Goal: Find specific page/section: Find specific page/section

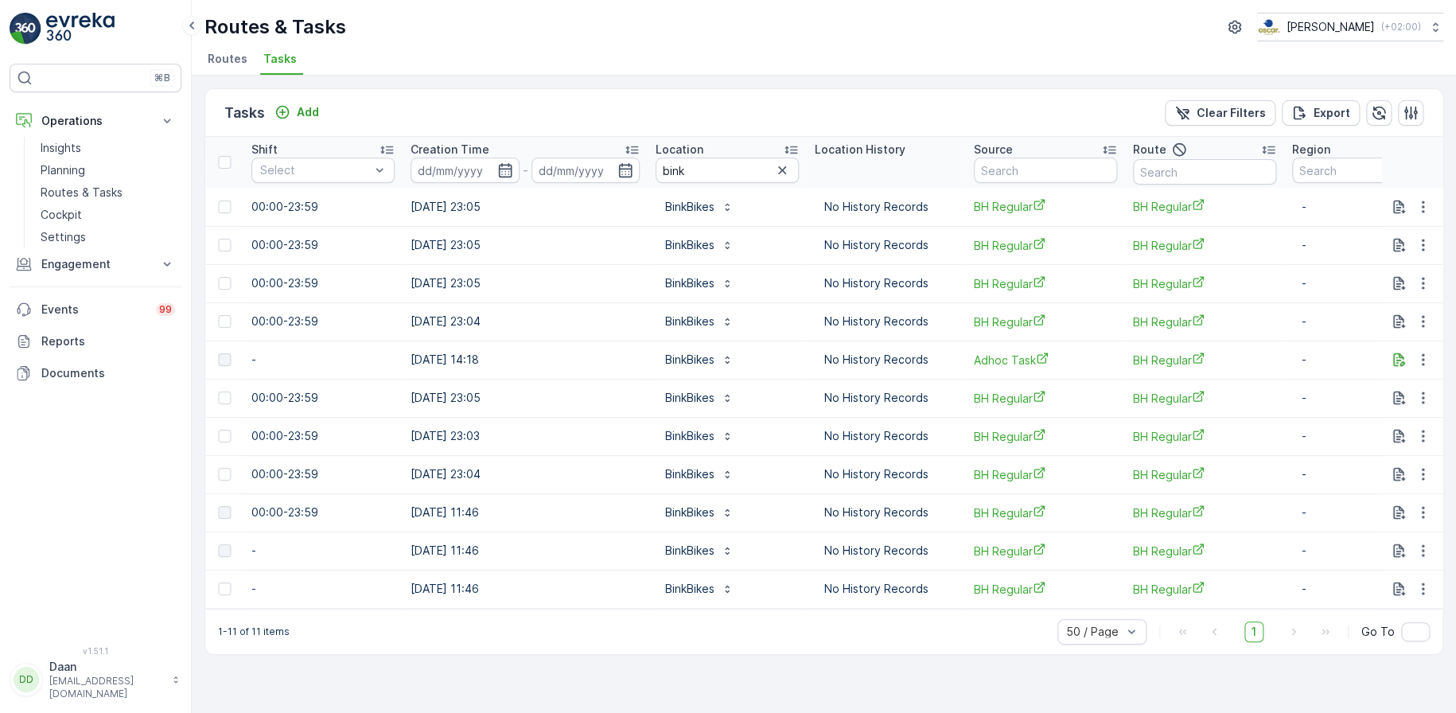
scroll to position [0, 1204]
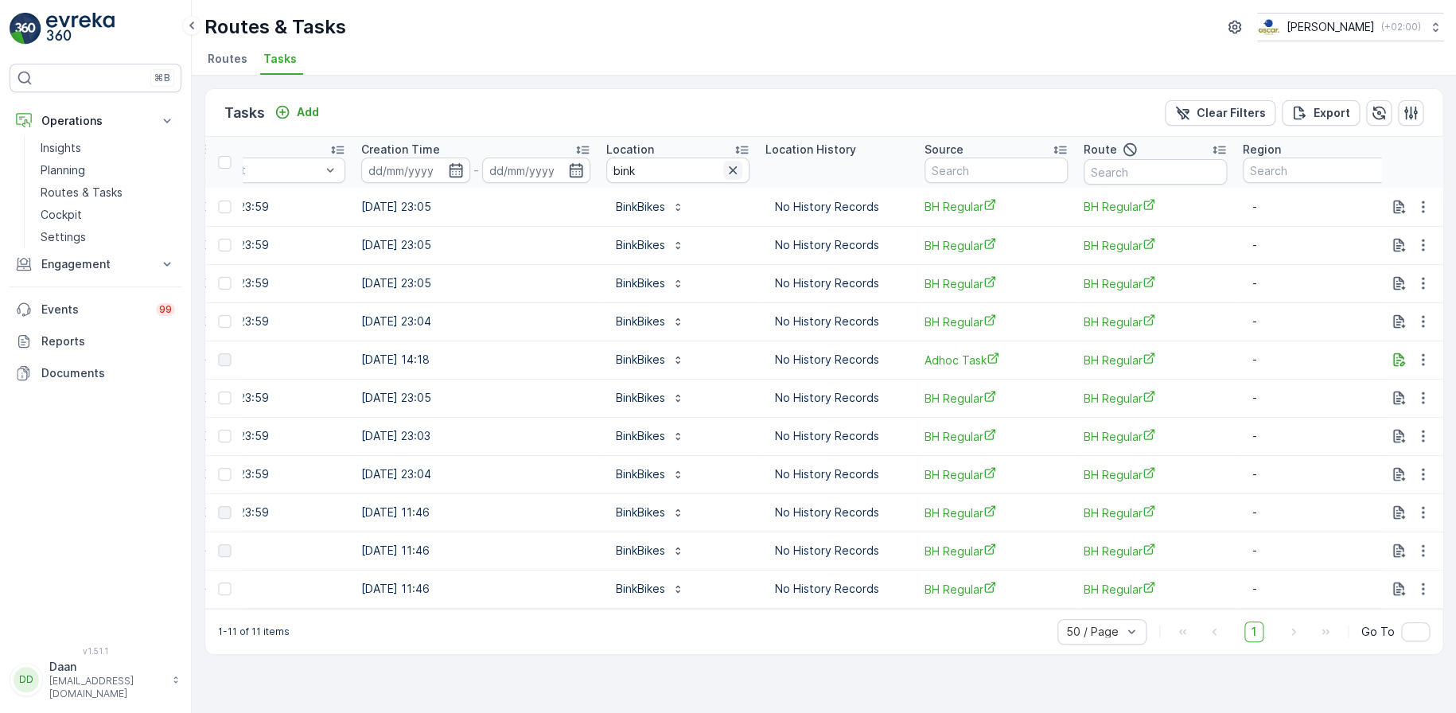
click at [725, 171] on icon "button" at bounding box center [733, 170] width 16 height 16
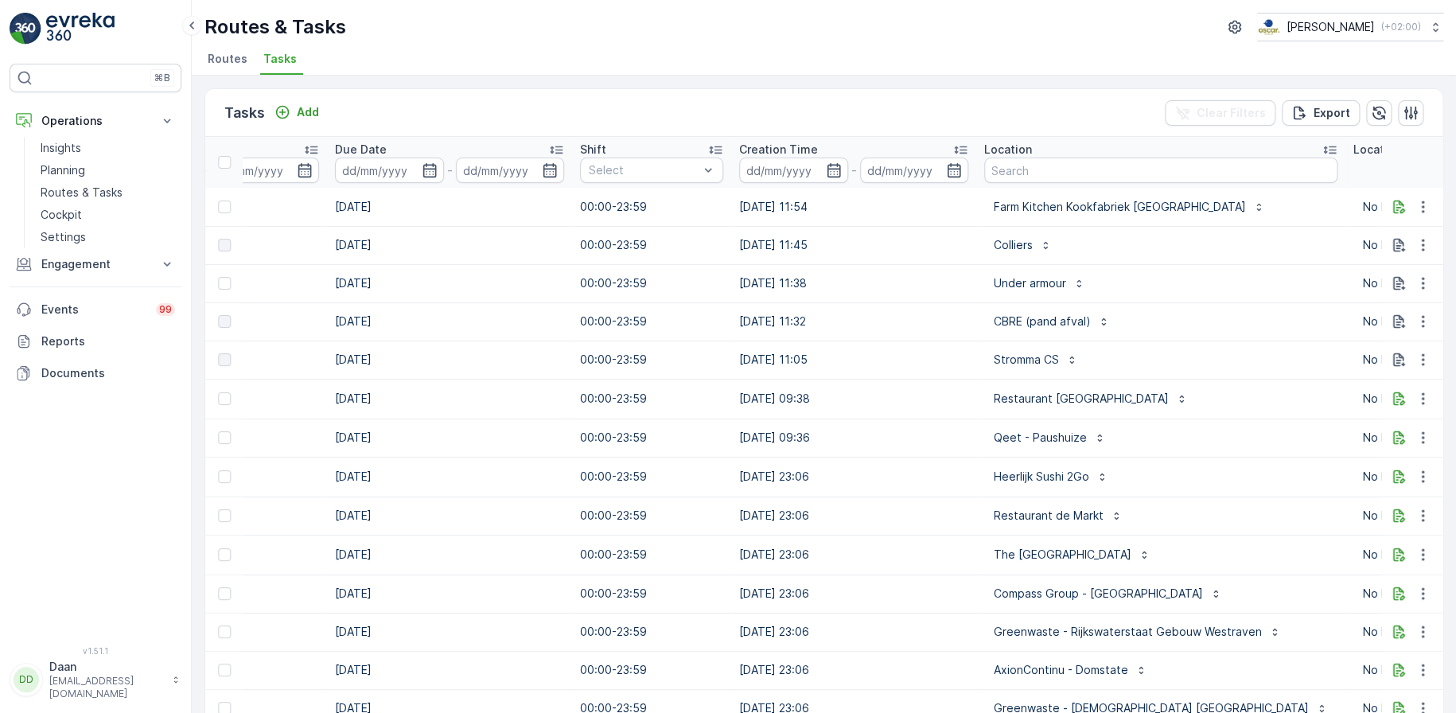
scroll to position [0, 921]
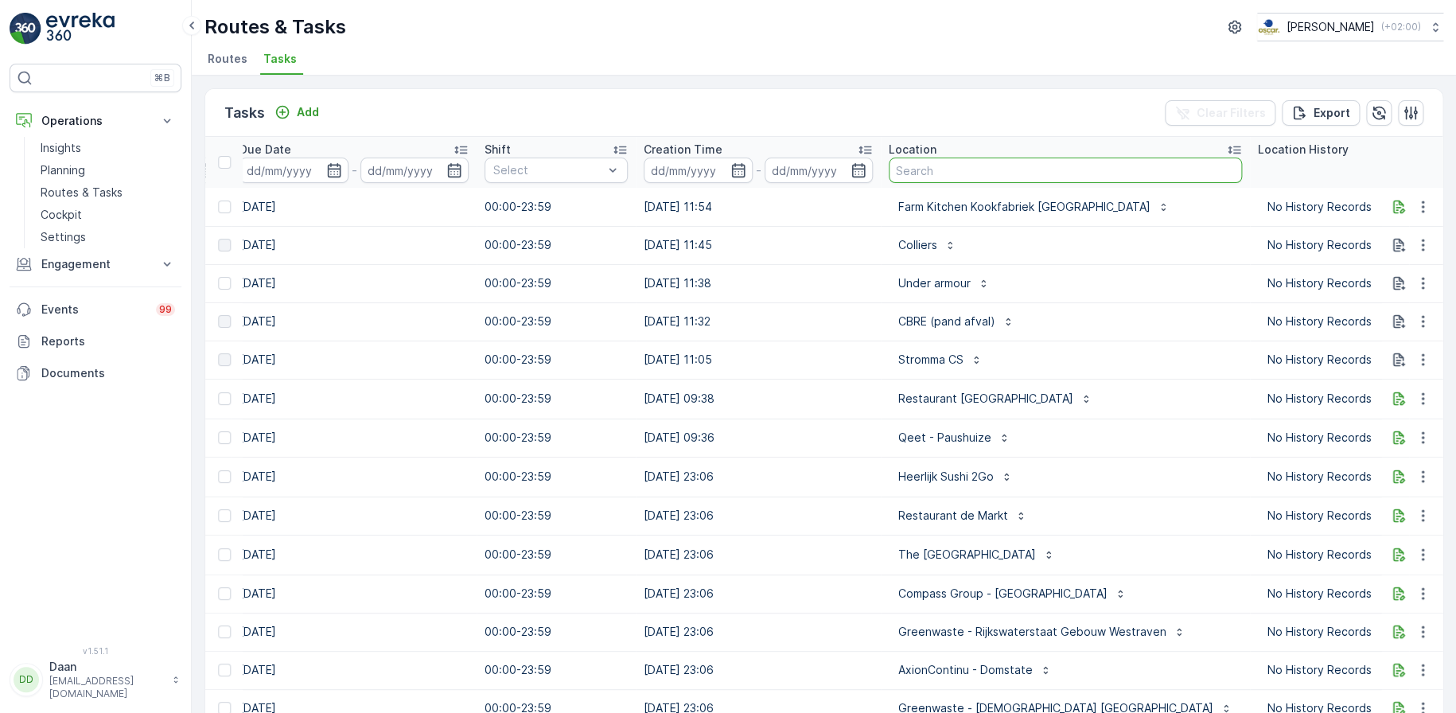
click at [970, 173] on input "text" at bounding box center [1065, 170] width 353 height 25
type input "C"
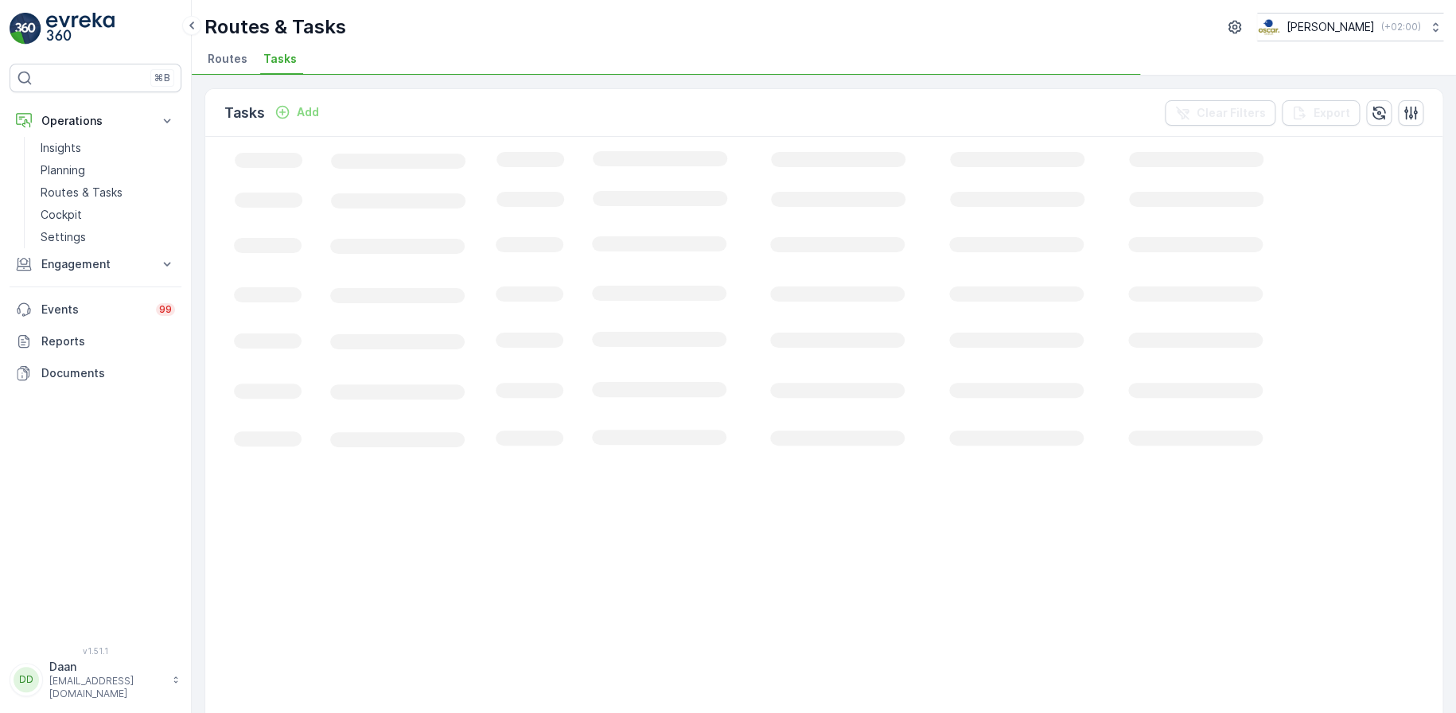
scroll to position [0, 294]
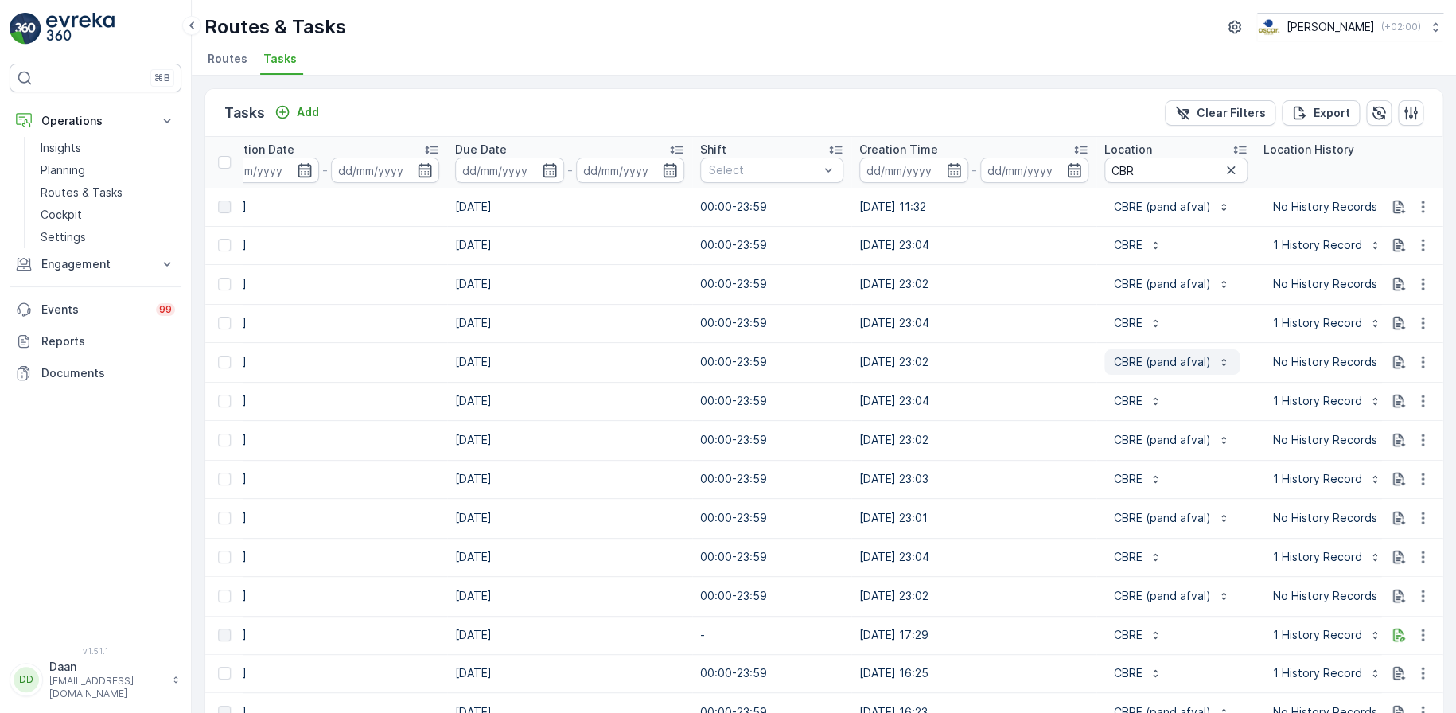
scroll to position [0, 705]
click at [970, 163] on input "CBR" at bounding box center [1176, 170] width 143 height 25
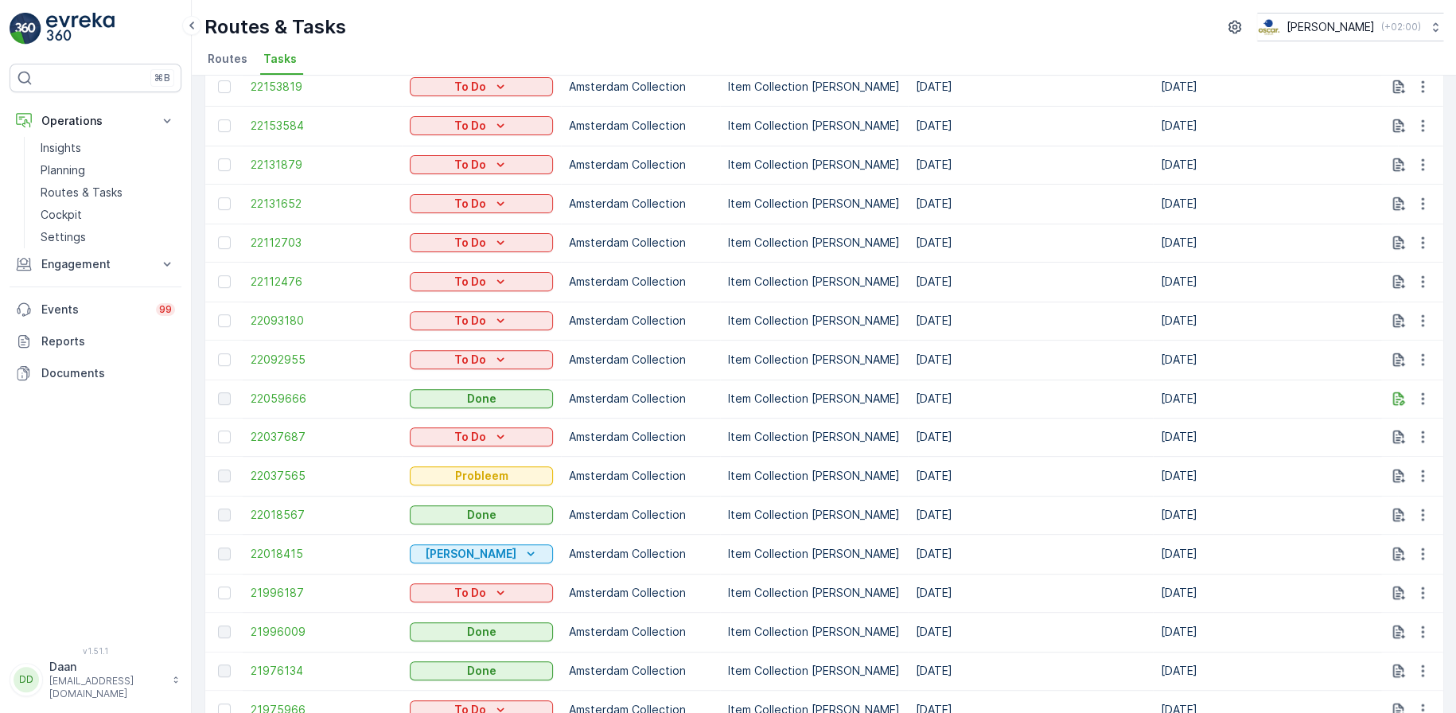
scroll to position [247, 0]
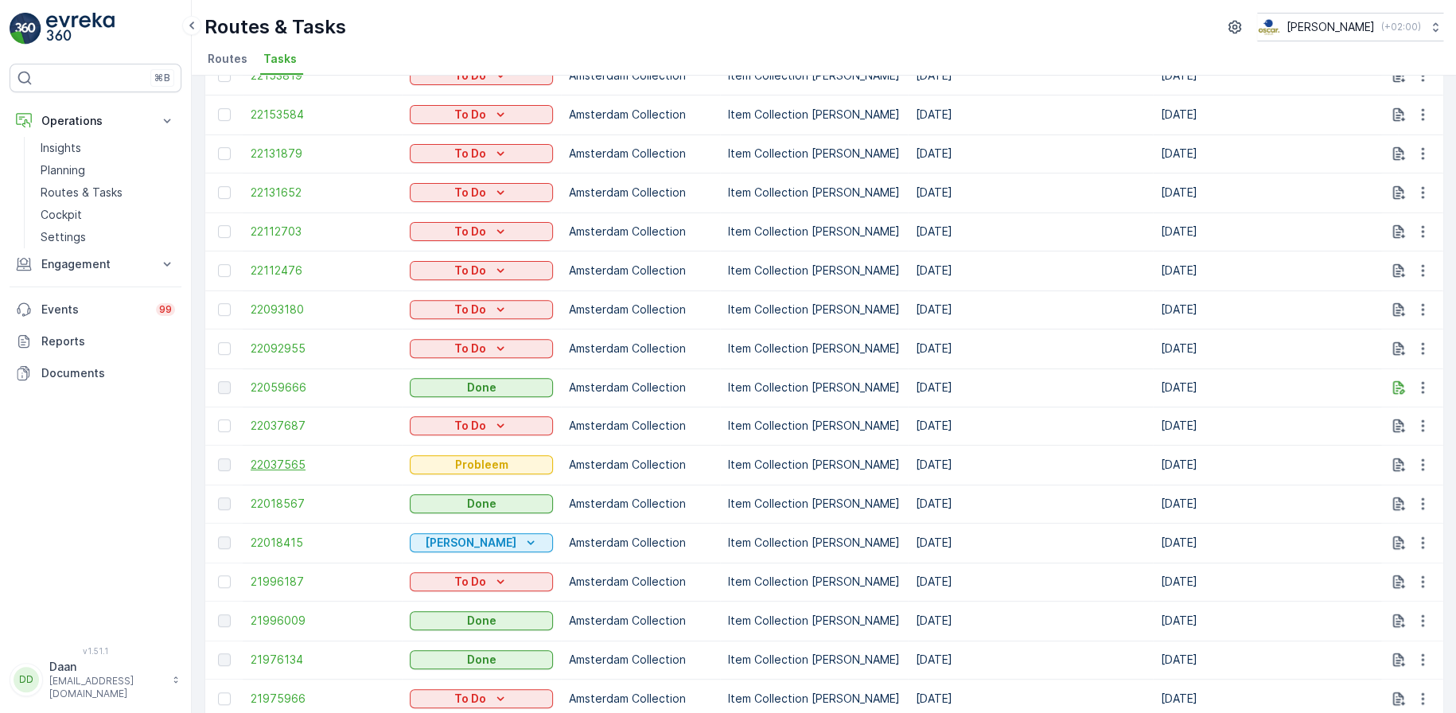
click at [300, 439] on span "22037565" at bounding box center [322, 465] width 143 height 16
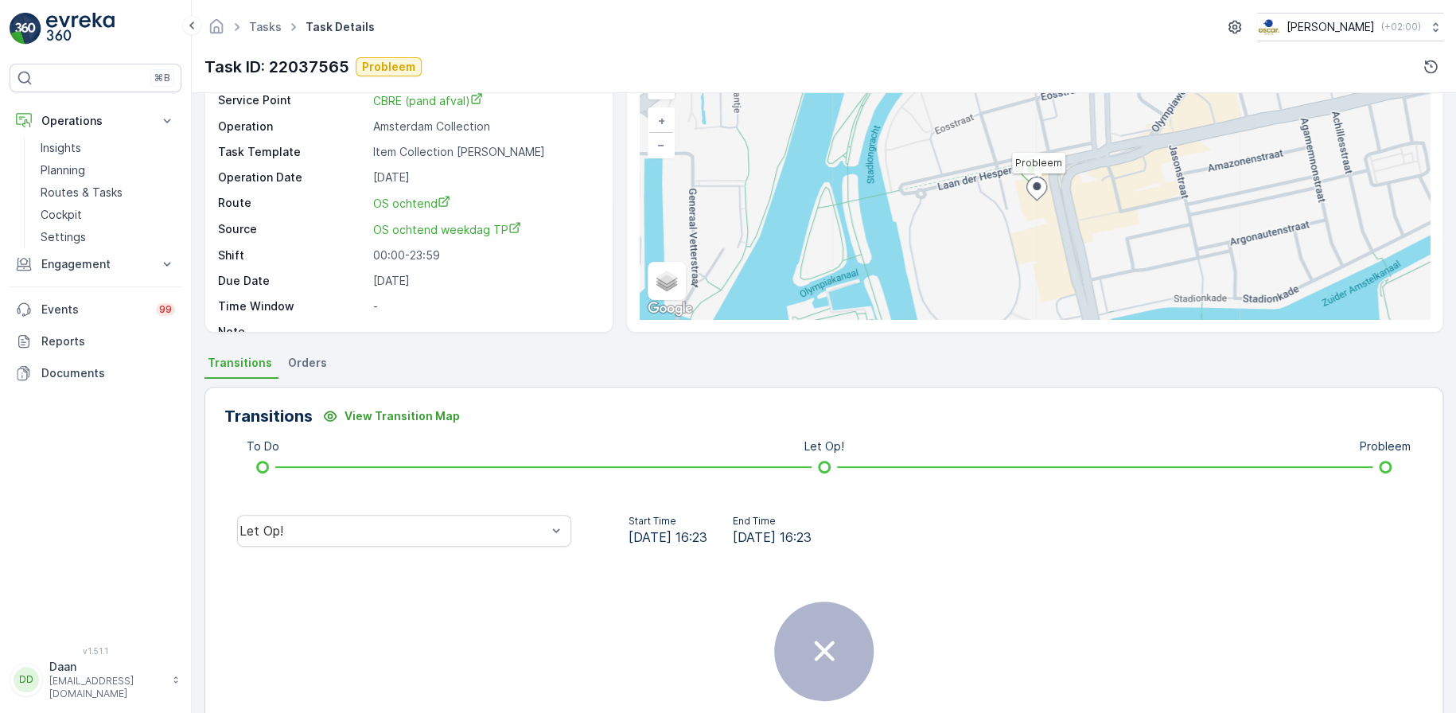
scroll to position [160, 0]
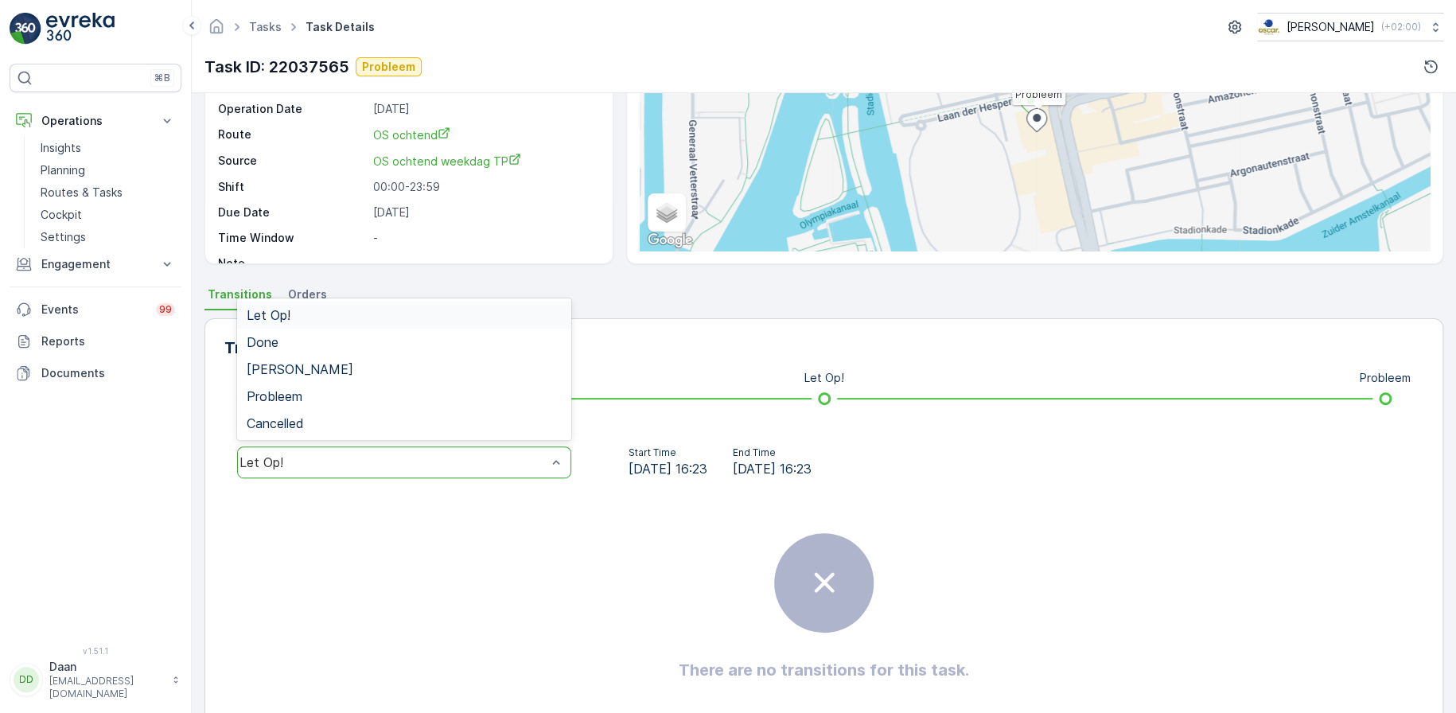
click at [504, 439] on div "Let Op!" at bounding box center [404, 462] width 334 height 32
click at [479, 403] on div "Probleem" at bounding box center [404, 396] width 334 height 27
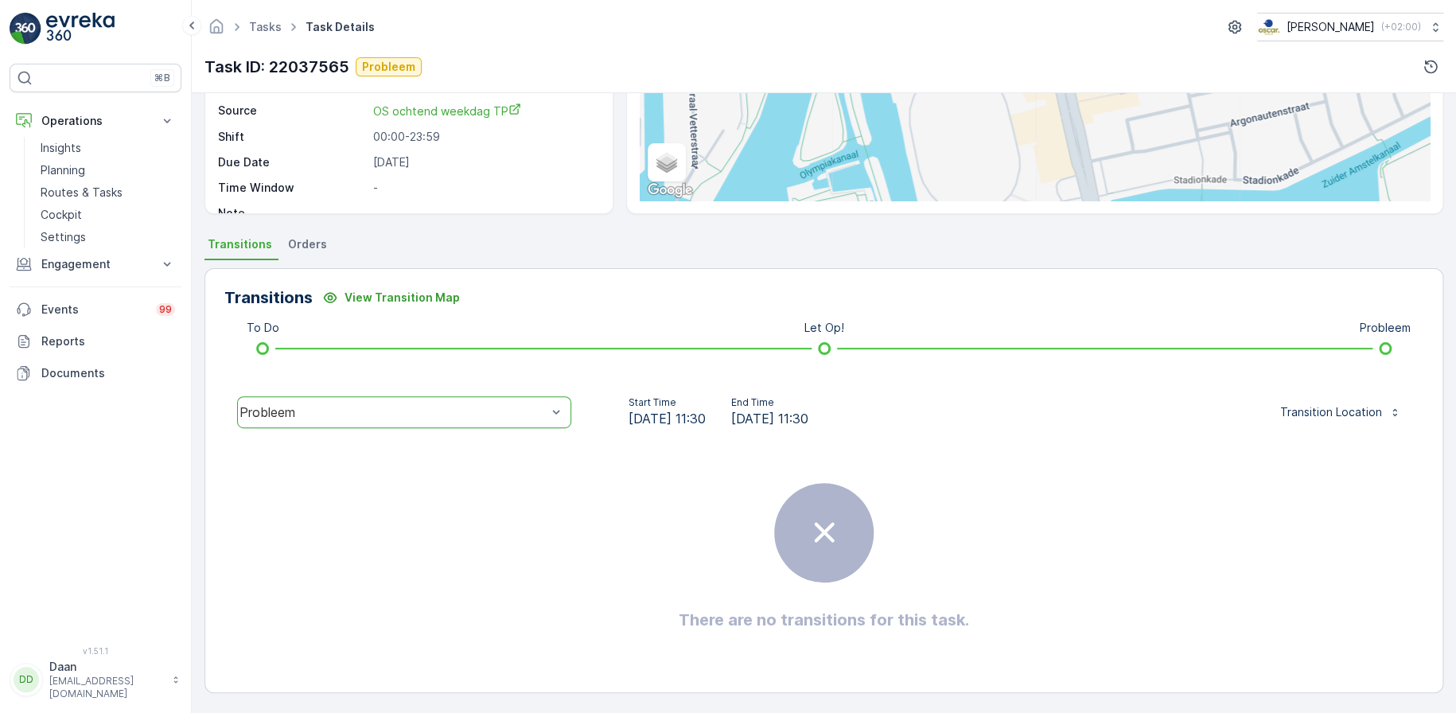
scroll to position [0, 0]
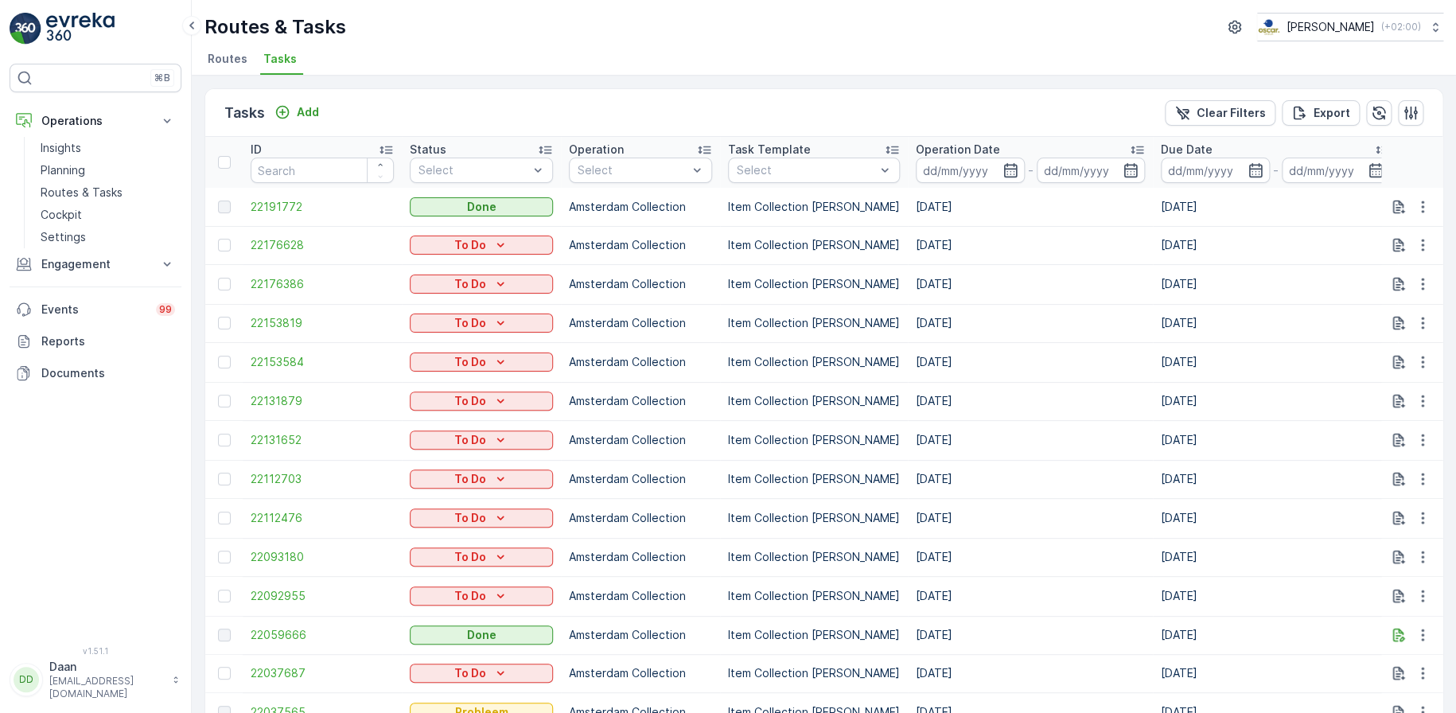
click at [255, 233] on td "22176628" at bounding box center [322, 245] width 159 height 38
click at [273, 217] on td "22191772" at bounding box center [322, 207] width 159 height 38
click at [285, 212] on span "22191772" at bounding box center [322, 207] width 143 height 16
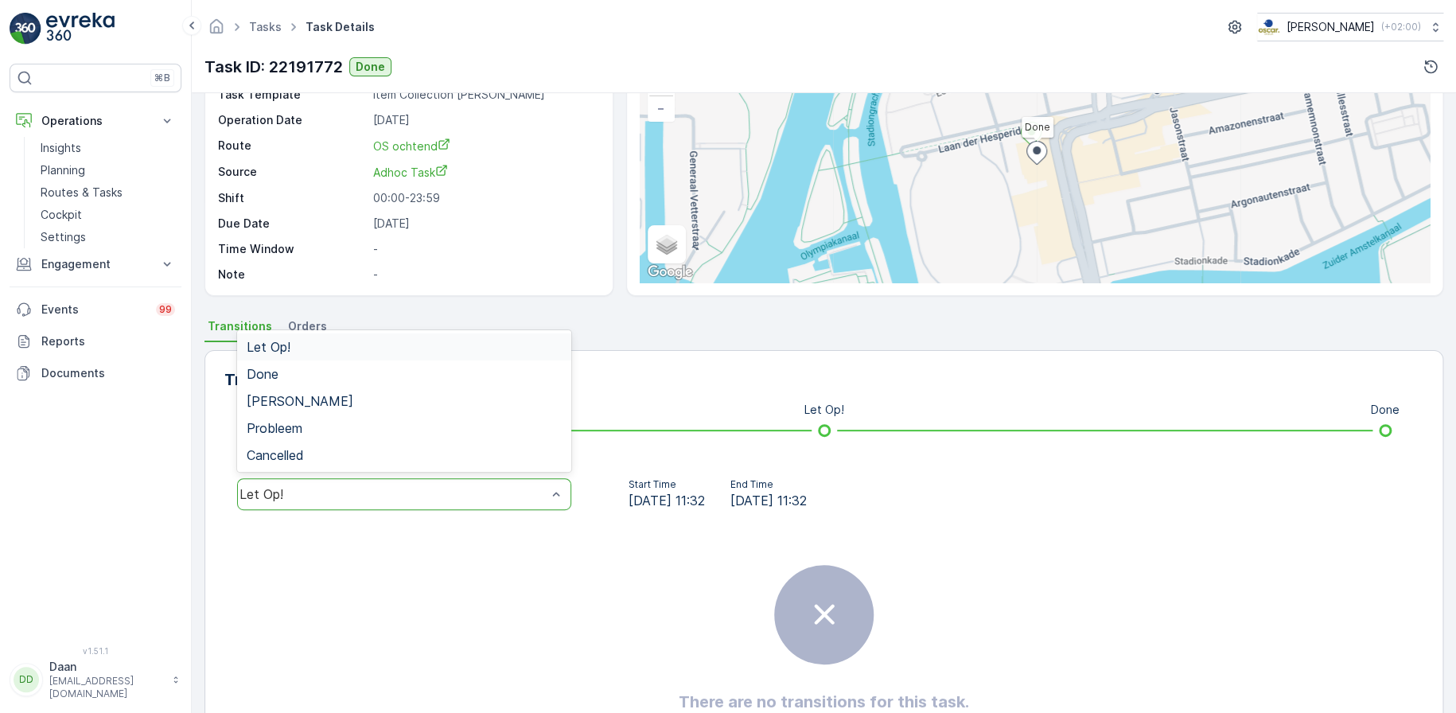
scroll to position [21, 0]
click at [443, 372] on div "Done" at bounding box center [404, 374] width 315 height 14
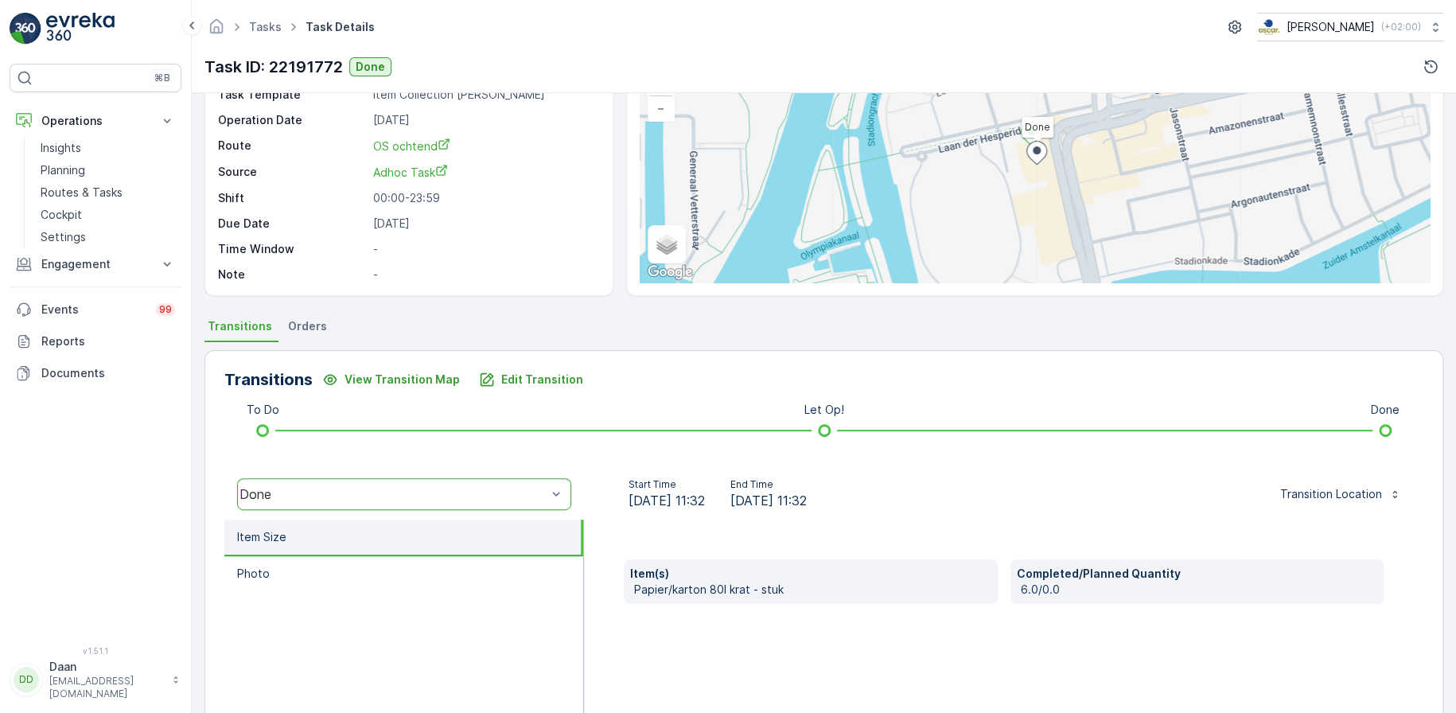
scroll to position [0, 0]
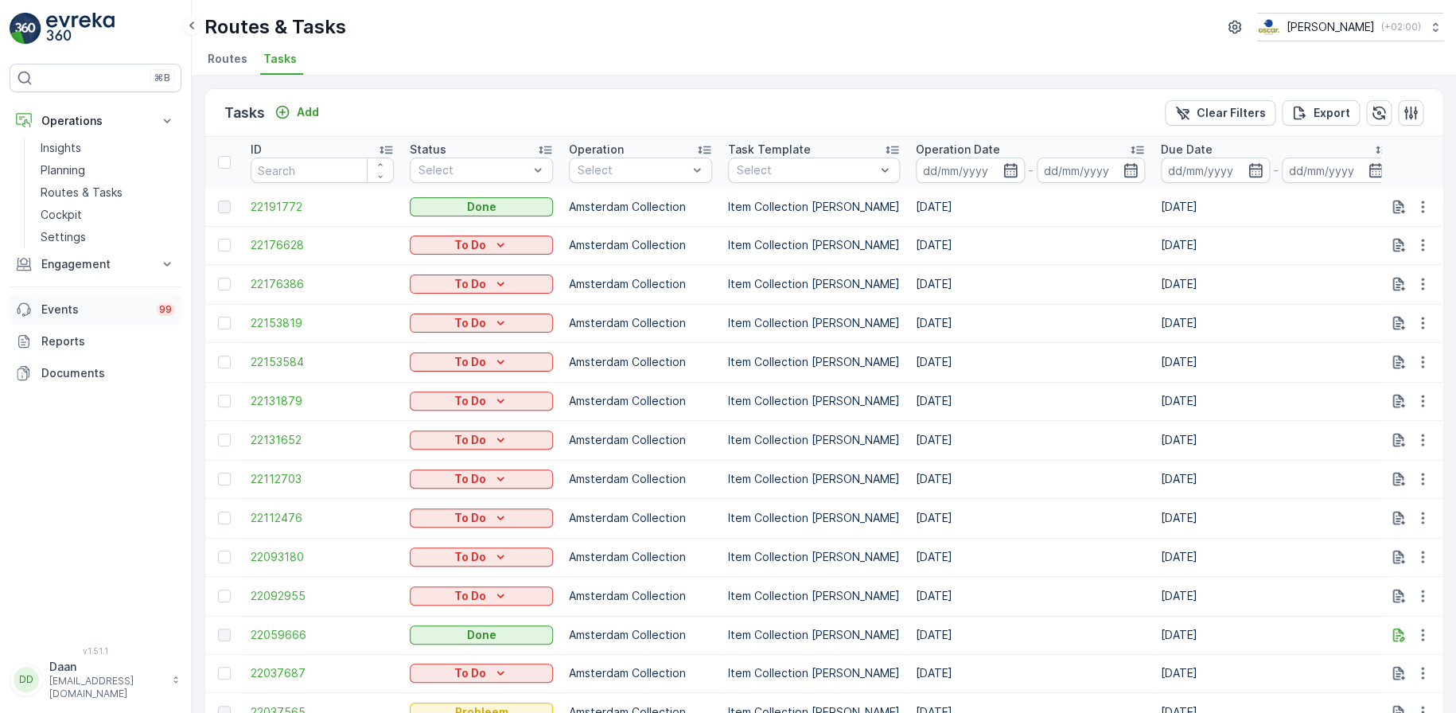
drag, startPoint x: 135, startPoint y: 271, endPoint x: 93, endPoint y: 300, distance: 51.0
click at [135, 271] on p "Engagement" at bounding box center [95, 264] width 108 height 16
click at [85, 360] on p "Service Points" at bounding box center [79, 358] width 77 height 16
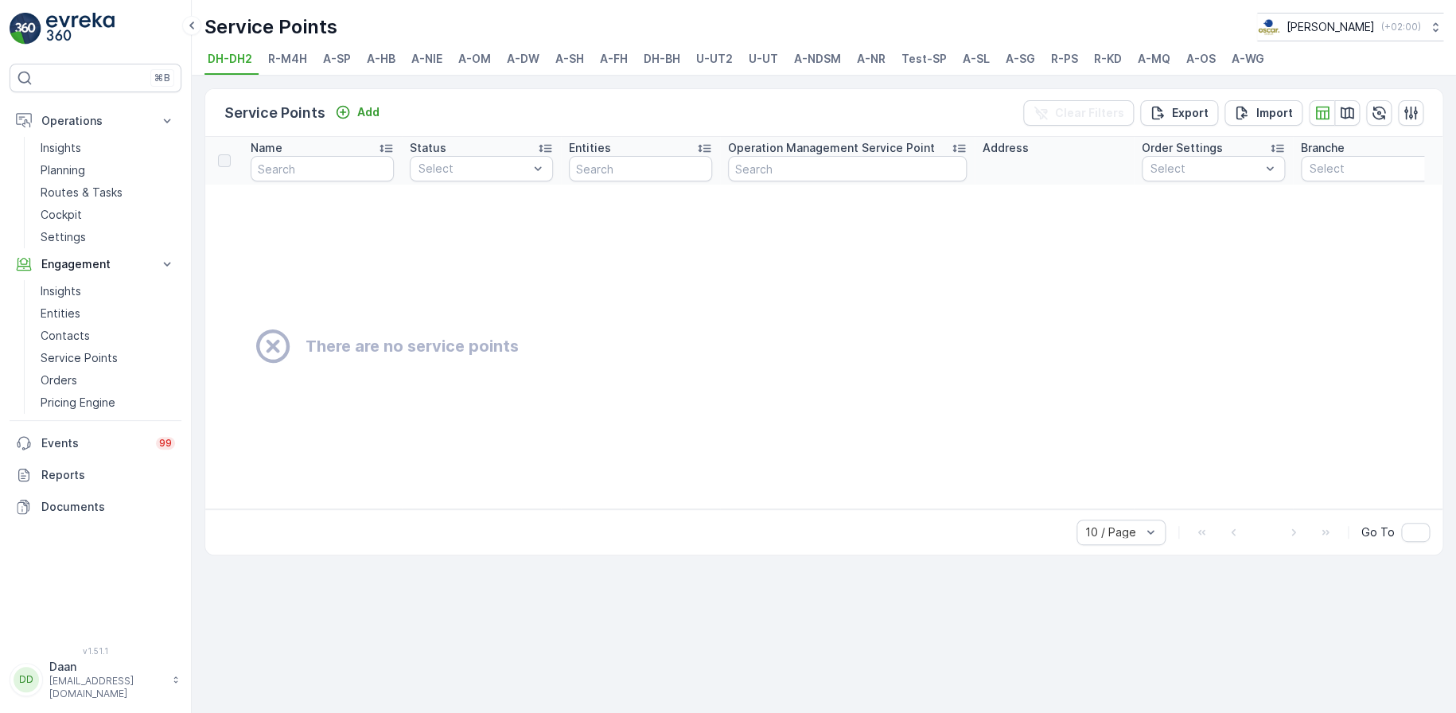
click at [970, 65] on span "A-OS" at bounding box center [1200, 59] width 29 height 16
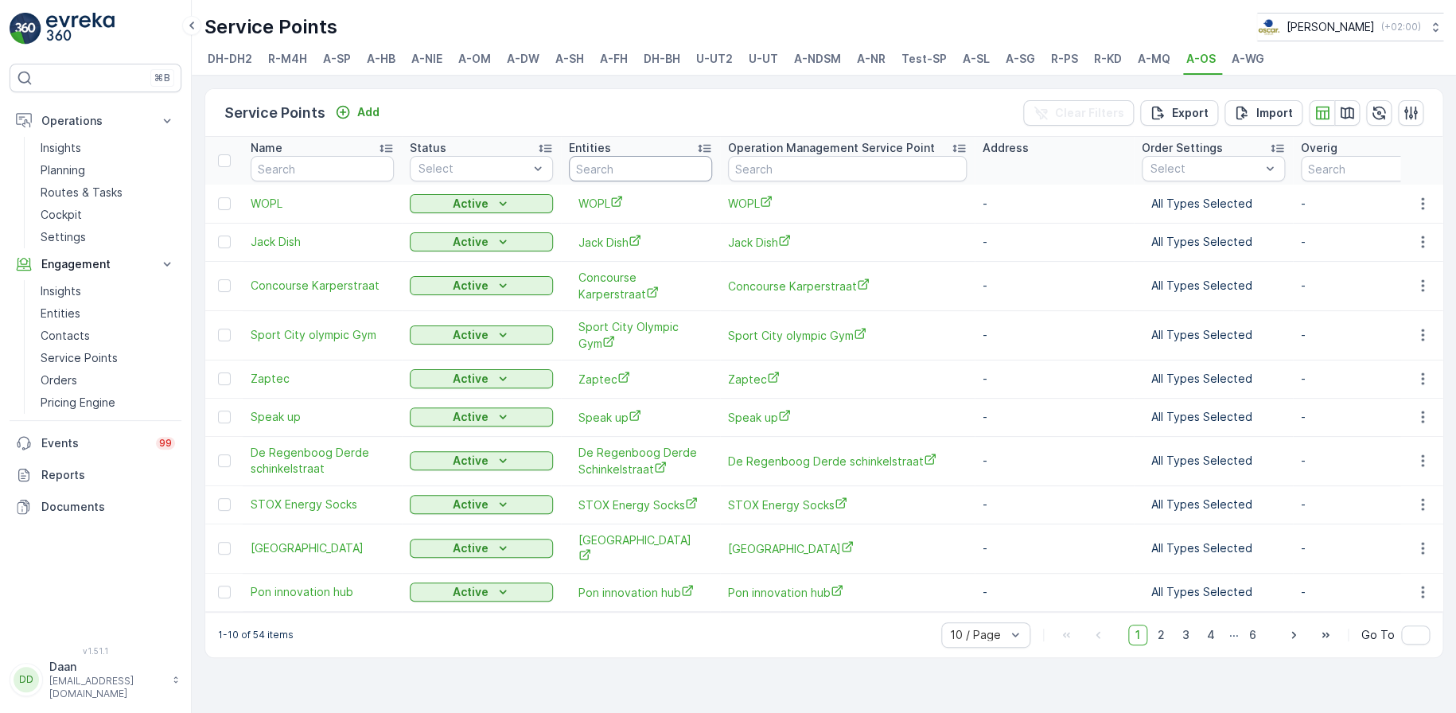
click at [629, 163] on input "text" at bounding box center [640, 168] width 143 height 25
type input "cbre"
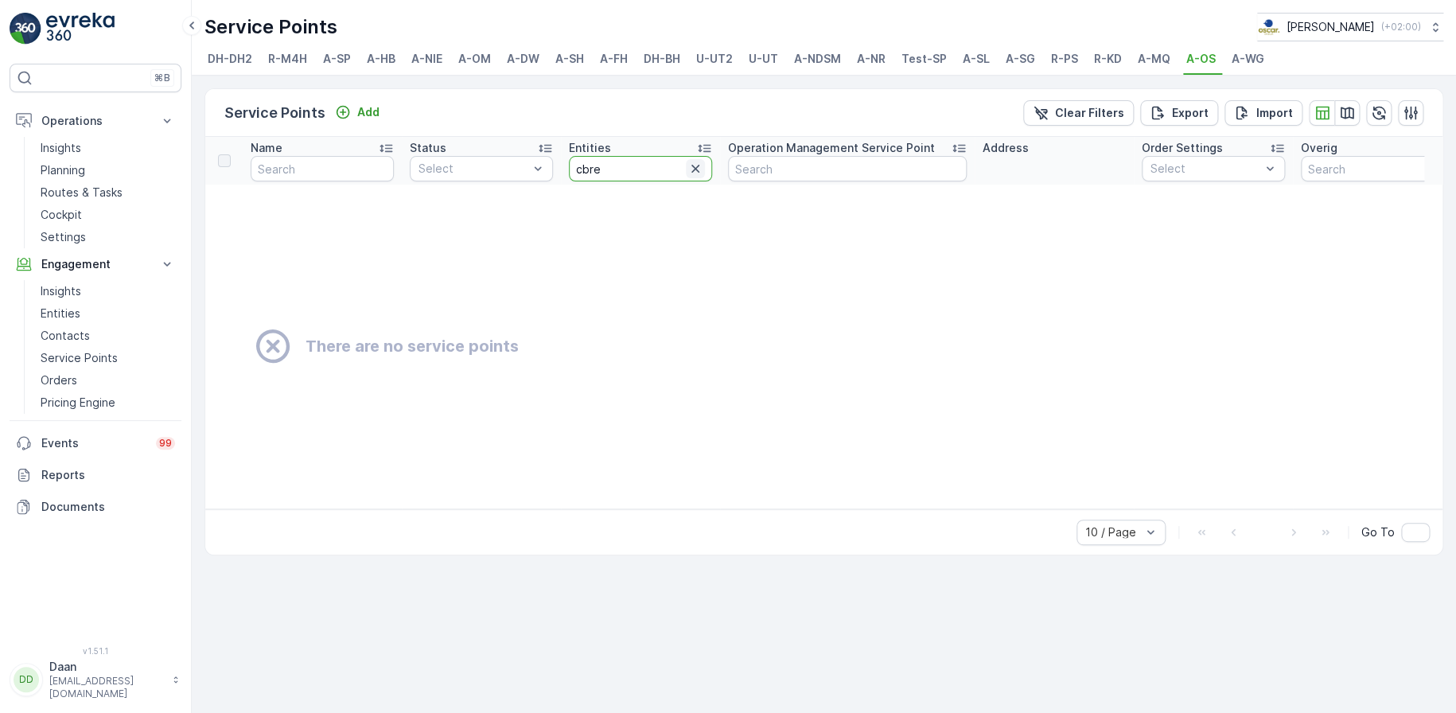
drag, startPoint x: 706, startPoint y: 166, endPoint x: 690, endPoint y: 167, distance: 16.0
click at [690, 167] on div "cbre" at bounding box center [640, 168] width 143 height 25
click at [690, 167] on icon "button" at bounding box center [696, 169] width 16 height 16
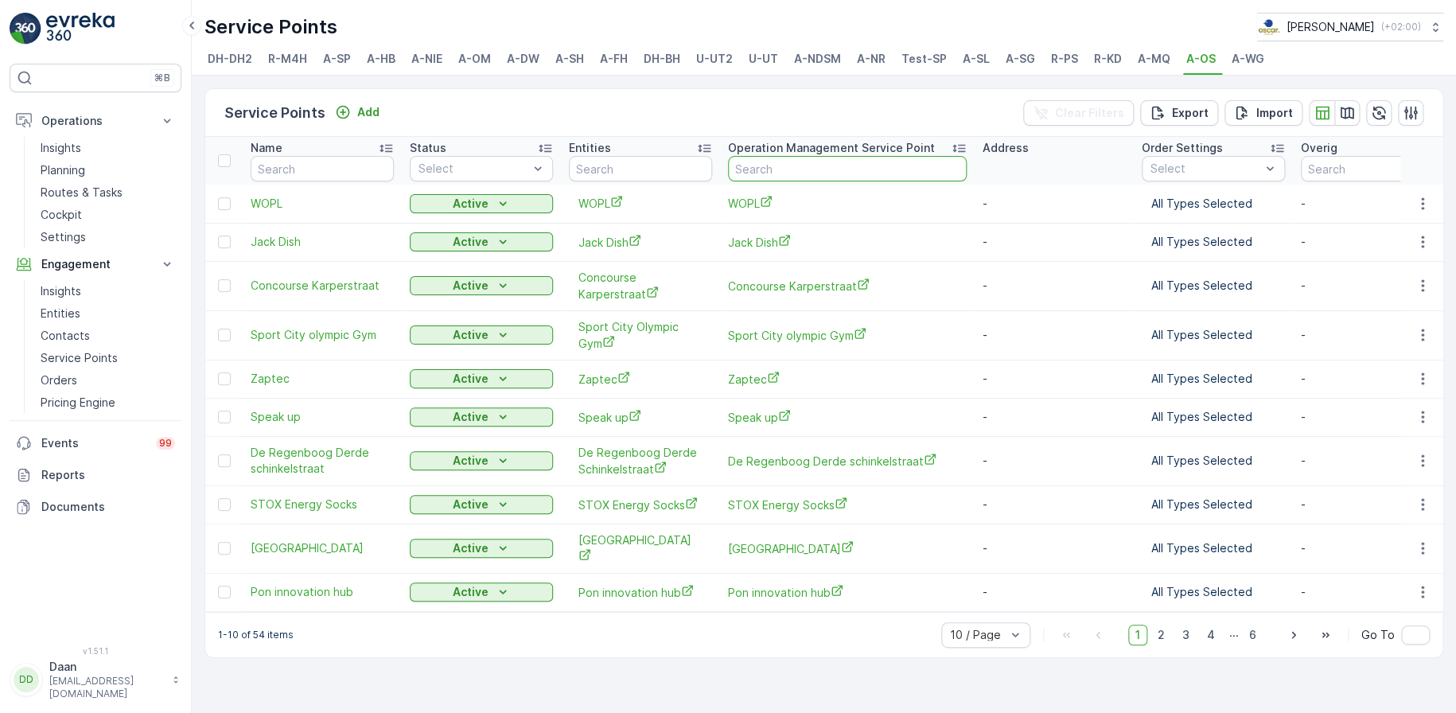
click at [793, 168] on input "text" at bounding box center [847, 168] width 239 height 25
type input "cbre"
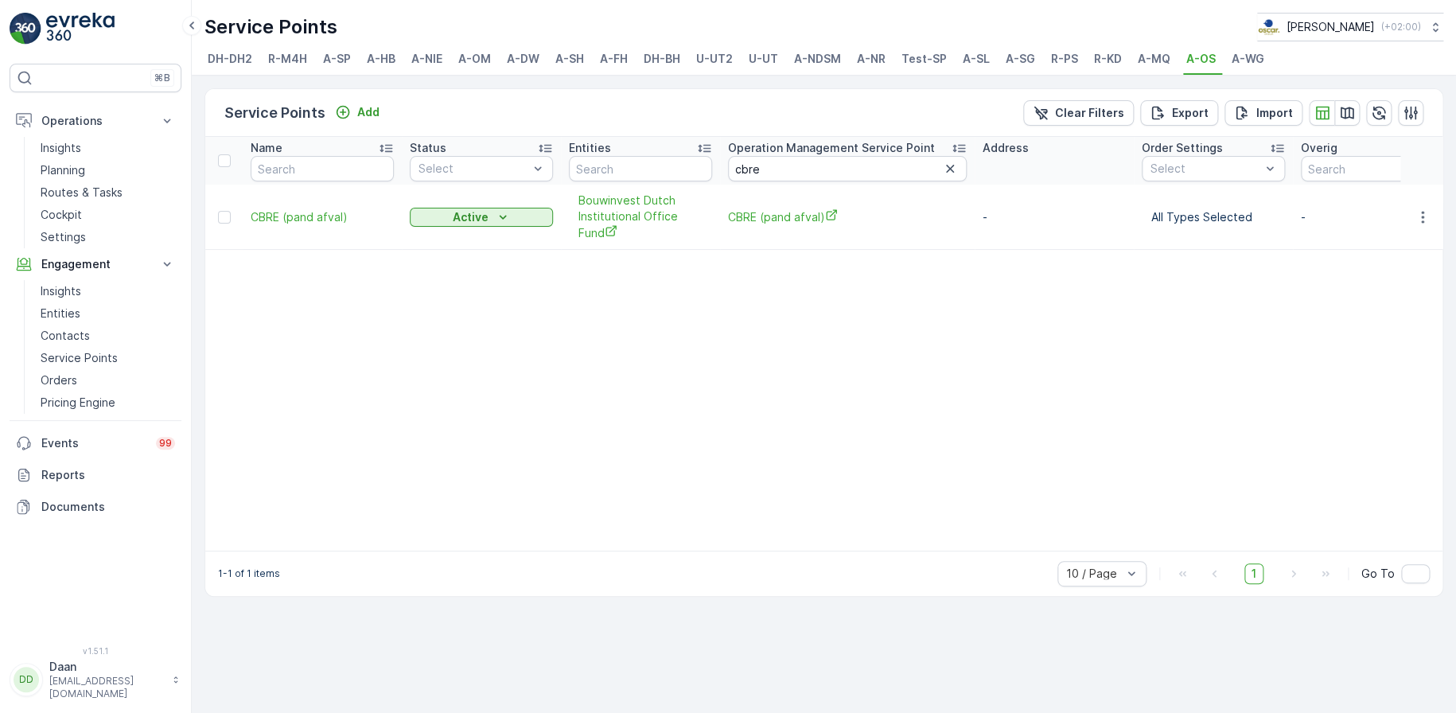
click at [580, 51] on span "A-SH" at bounding box center [569, 59] width 29 height 16
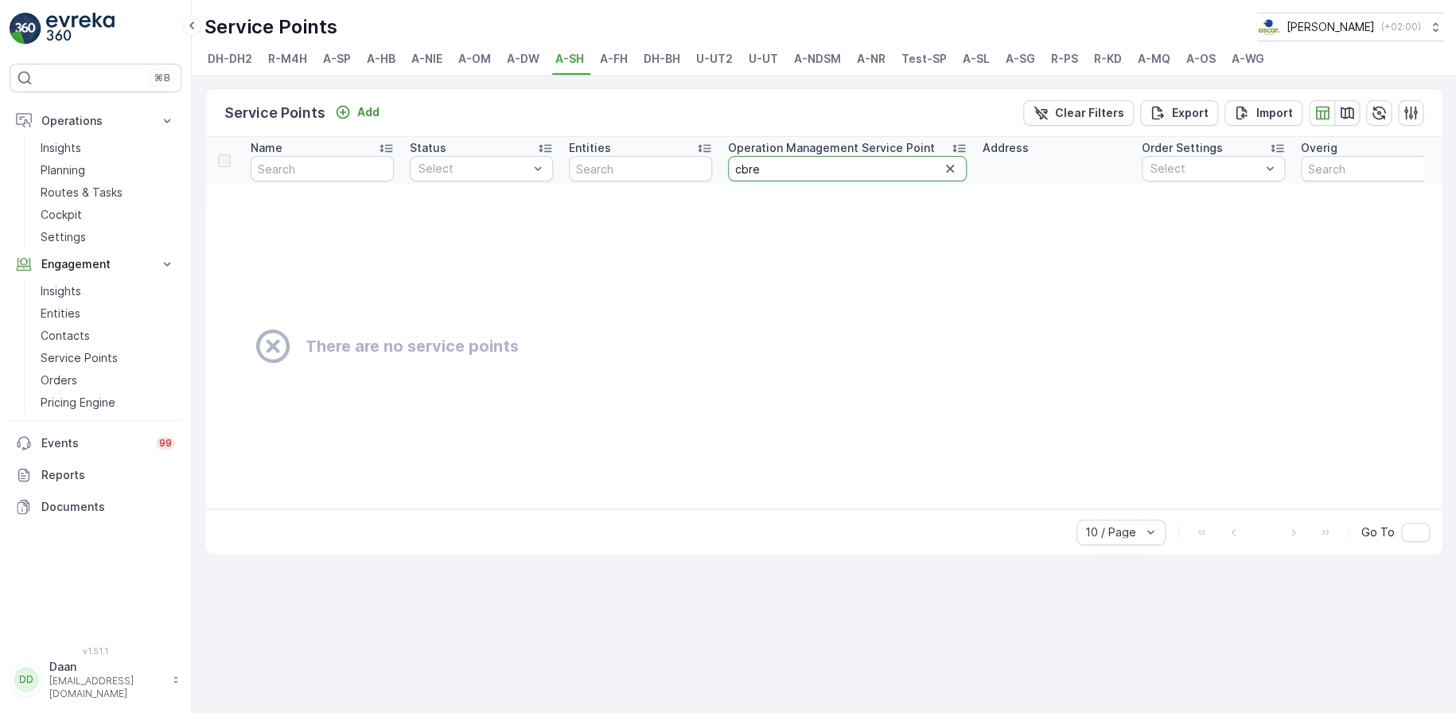
click at [867, 158] on input "cbre" at bounding box center [847, 168] width 239 height 25
type input "c"
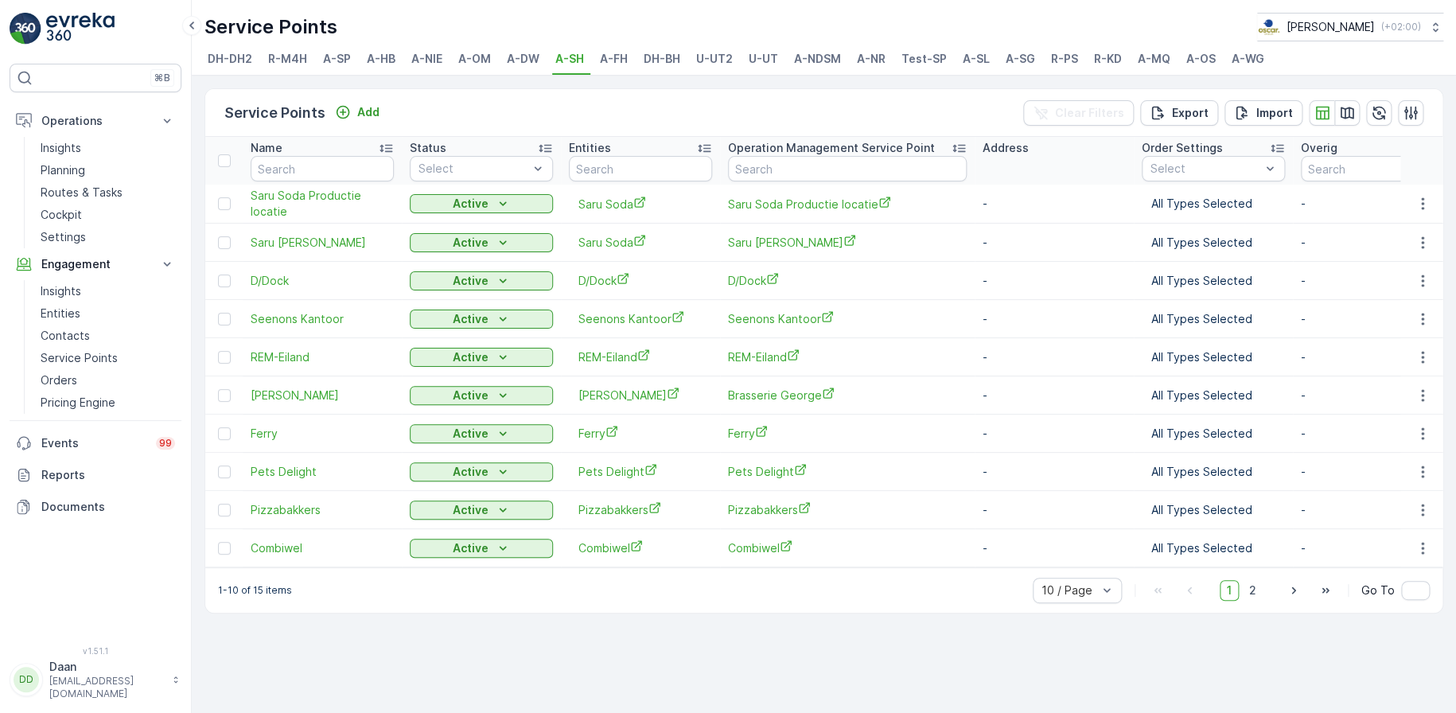
click at [335, 60] on span "A-SP" at bounding box center [337, 59] width 28 height 16
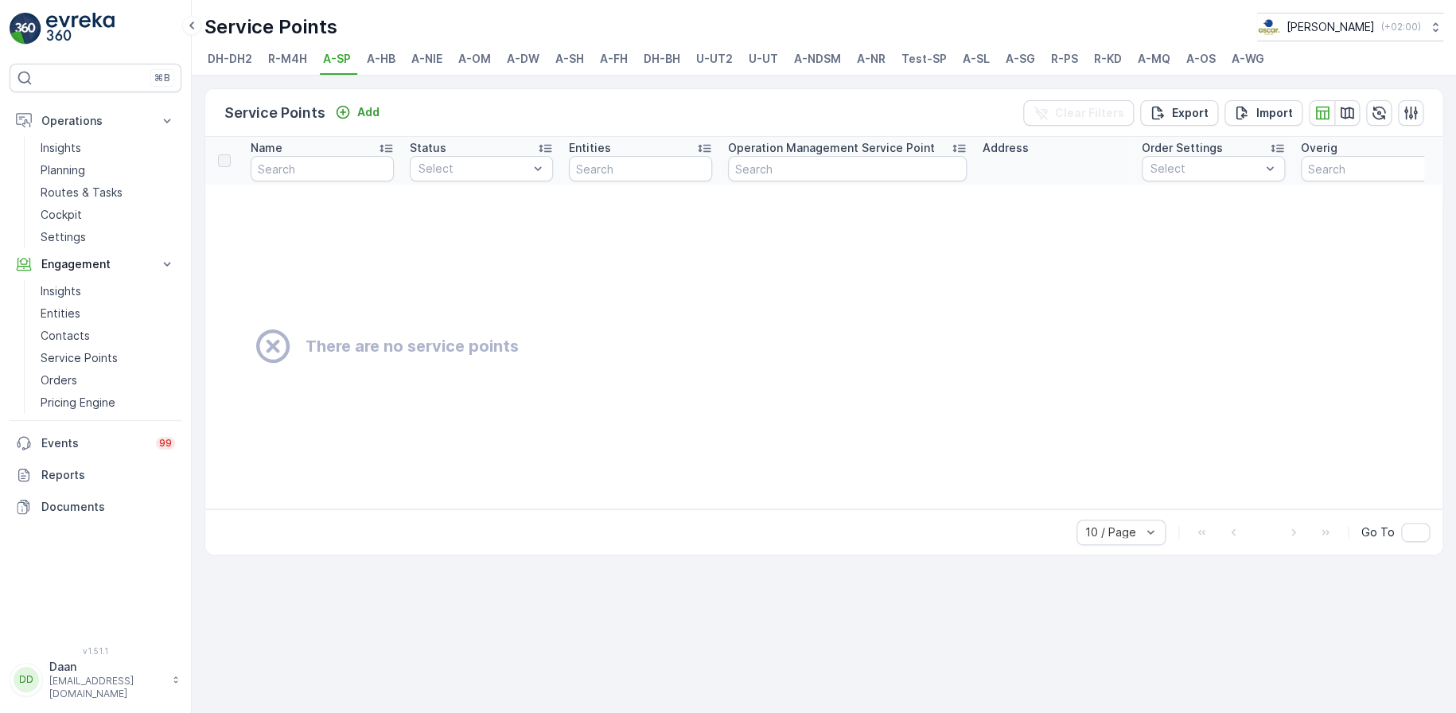
click at [970, 55] on span "A-SG" at bounding box center [1020, 59] width 29 height 16
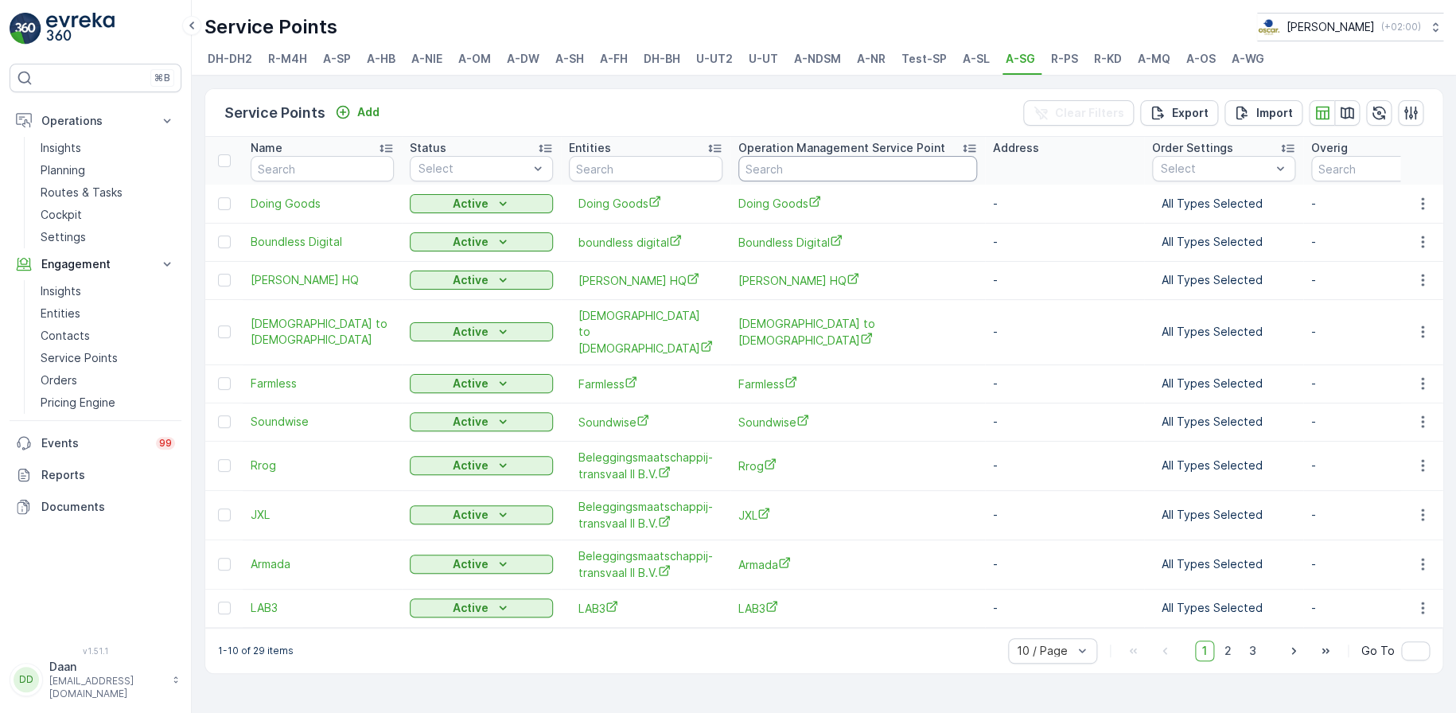
click at [785, 169] on input "text" at bounding box center [857, 168] width 239 height 25
type input "cbre"
